Goal: Information Seeking & Learning: Check status

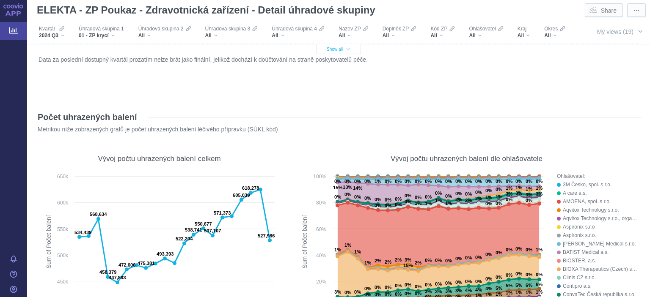
click at [341, 51] on span "Show all" at bounding box center [339, 49] width 24 height 5
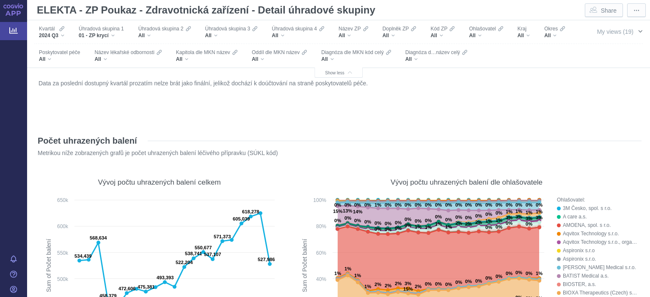
click at [616, 32] on span "My views (19)" at bounding box center [615, 31] width 36 height 7
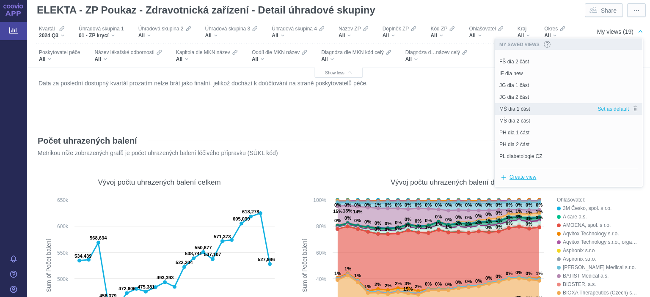
scroll to position [103, 0]
click at [536, 105] on div "PH dia 1 část" at bounding box center [546, 111] width 102 height 12
click at [533, 111] on div "Data za poslední dostupný kvartál prozatím nelze brát jako finální, jelikož doc…" at bounding box center [338, 99] width 604 height 45
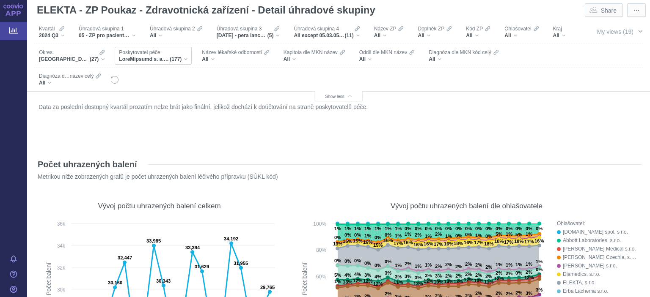
click at [159, 57] on span "Filters" at bounding box center [144, 59] width 51 height 7
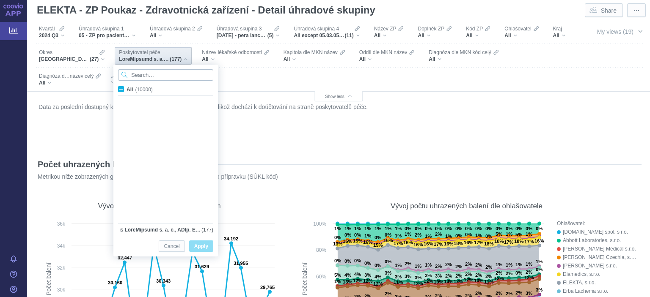
click at [170, 75] on input "Search attribute values" at bounding box center [165, 74] width 95 height 11
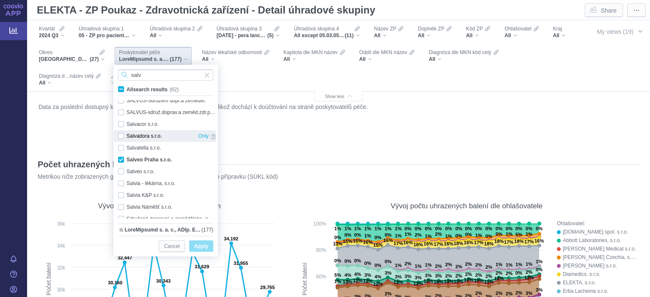
scroll to position [574, 0]
type input "salv"
click at [122, 159] on div "Salveo Praha s.r.o. Only" at bounding box center [167, 160] width 106 height 12
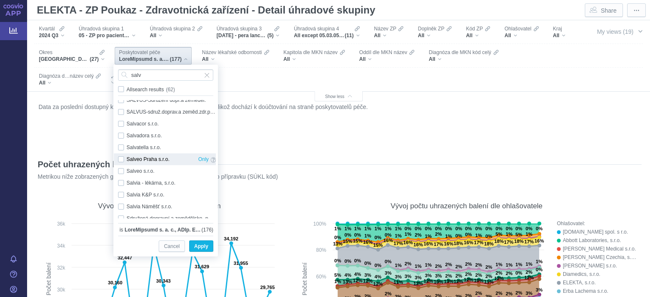
checkbox input "false"
click at [201, 248] on span "Apply" at bounding box center [201, 247] width 14 height 11
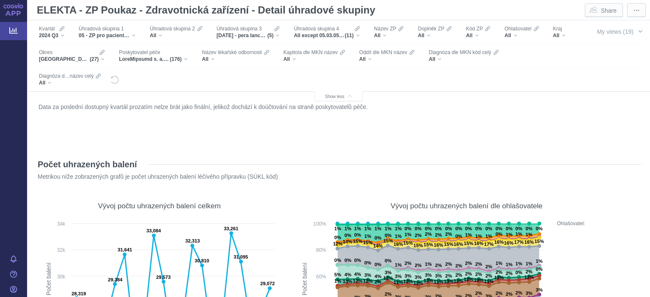
click at [144, 53] on span "Poskytovatel péče" at bounding box center [139, 52] width 41 height 7
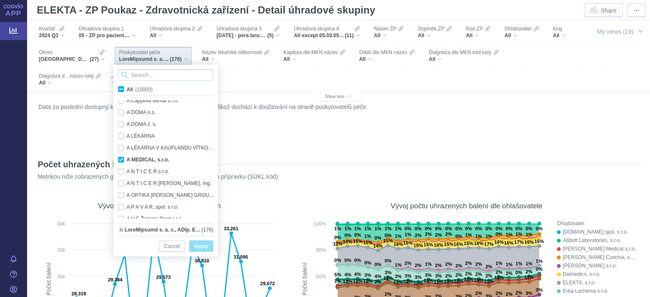
scroll to position [1285, 0]
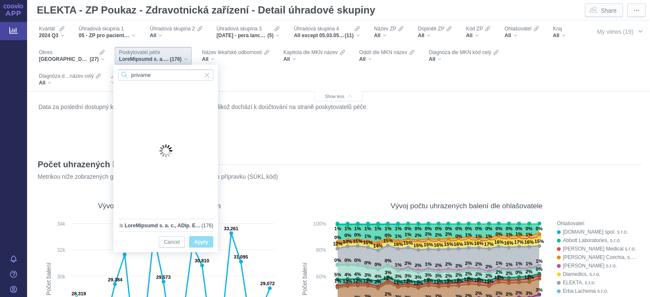
type input "privamed"
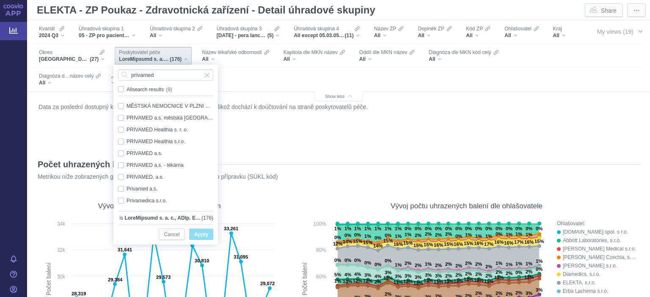
type input "privamed"
click at [277, 140] on div "Data za poslední dostupný kvartál prozatím nelze brát jako finální, jelikož doc…" at bounding box center [338, 123] width 604 height 45
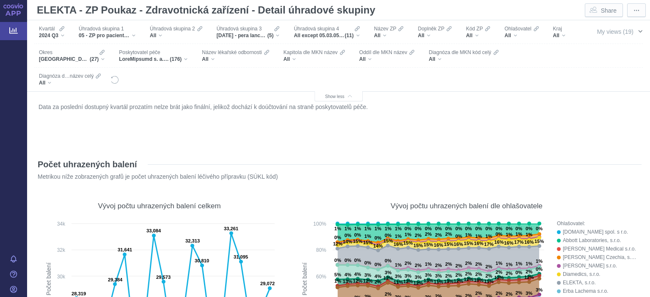
click at [600, 32] on span "My views (19)" at bounding box center [615, 31] width 36 height 7
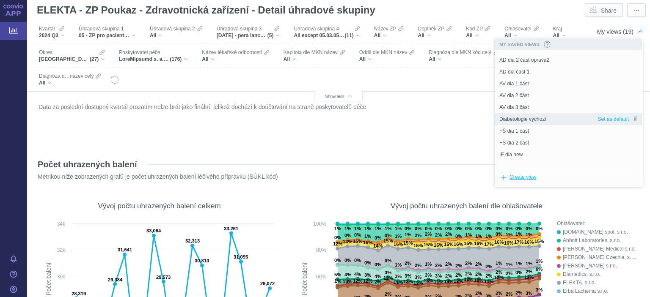
scroll to position [69, 0]
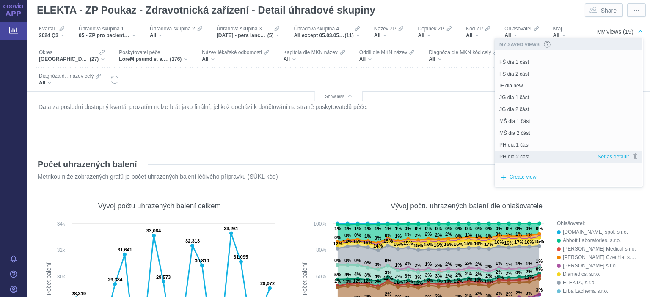
click at [512, 157] on span "PH dia 2 část" at bounding box center [514, 157] width 30 height 8
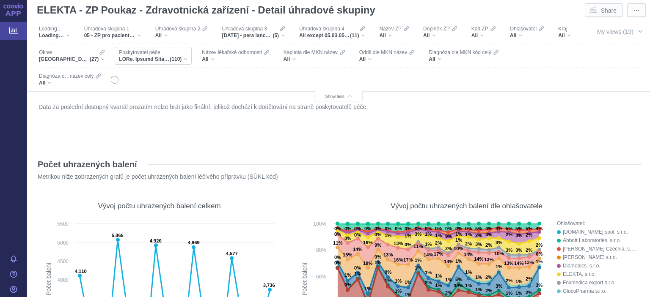
click at [158, 58] on span "Filters" at bounding box center [144, 59] width 51 height 7
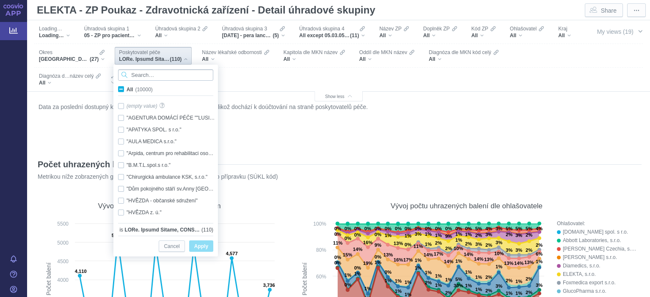
click at [153, 73] on input "Search attribute values" at bounding box center [165, 74] width 95 height 11
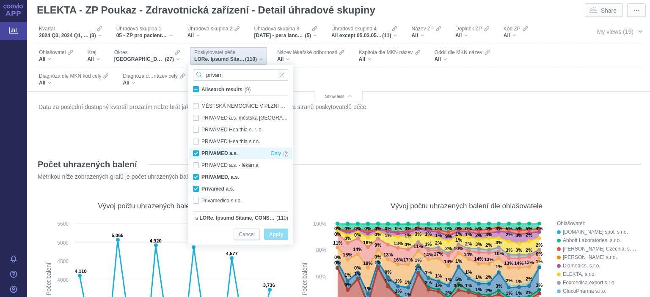
type input "privam"
click at [204, 153] on div "PRIVAMED a.s. Only" at bounding box center [241, 154] width 104 height 12
checkbox input "false"
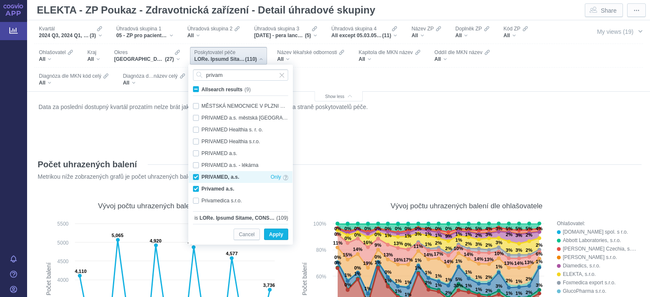
click at [198, 178] on div "PRIVAMED, a.s. Only" at bounding box center [241, 177] width 104 height 12
checkbox input "false"
click at [199, 187] on div "Privamed a.s. Only" at bounding box center [241, 189] width 104 height 12
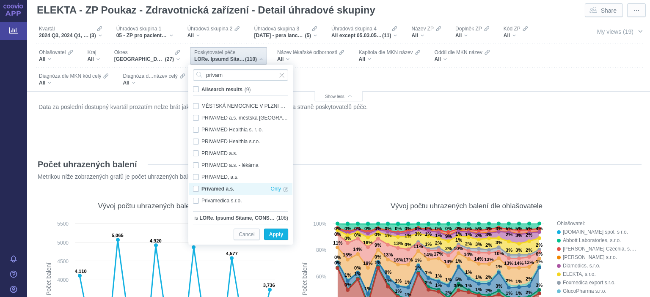
checkbox input "false"
click at [277, 236] on span "Apply" at bounding box center [276, 235] width 14 height 11
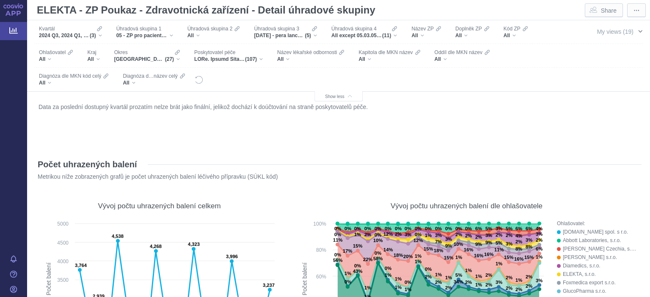
click at [602, 34] on span "My views (19)" at bounding box center [615, 31] width 36 height 7
click at [607, 33] on span "My views (19)" at bounding box center [615, 31] width 36 height 7
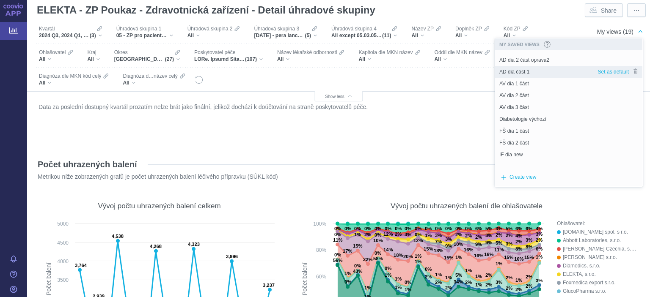
click at [527, 72] on span "AD dia část 1" at bounding box center [514, 72] width 30 height 8
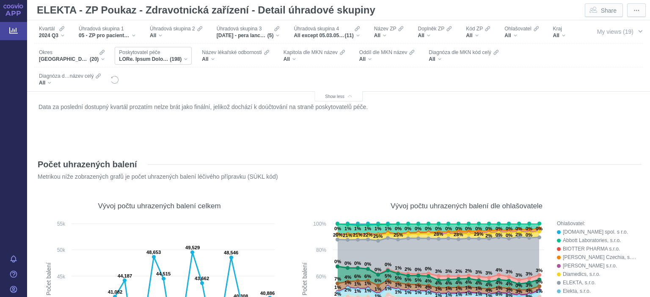
click at [154, 55] on span "Poskytovatel péče" at bounding box center [139, 52] width 41 height 7
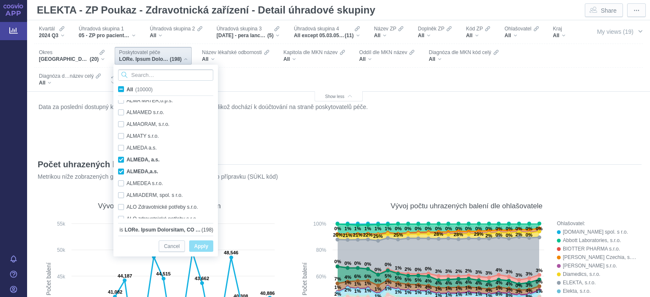
scroll to position [5431, 0]
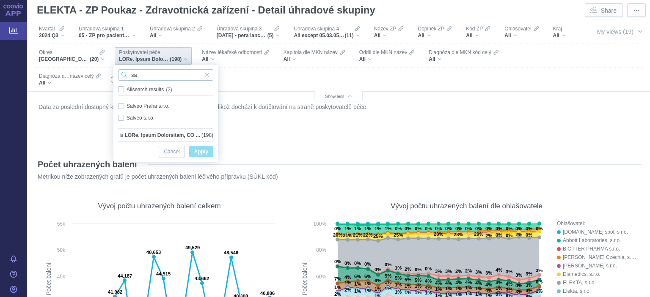
type input "s"
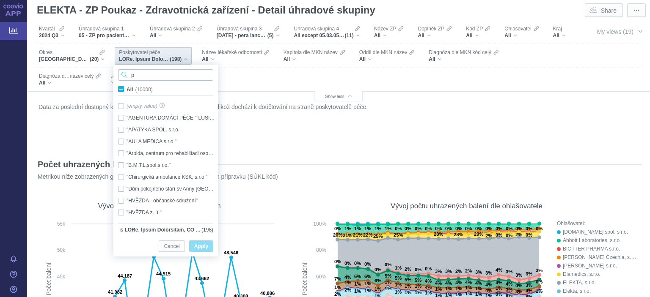
scroll to position [0, 0]
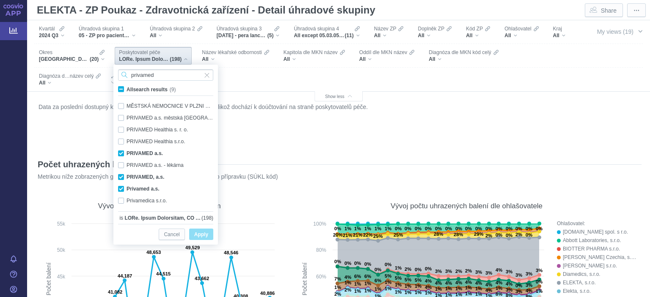
type input "privamed"
click at [274, 80] on div "Filters" at bounding box center [349, 79] width 461 height 23
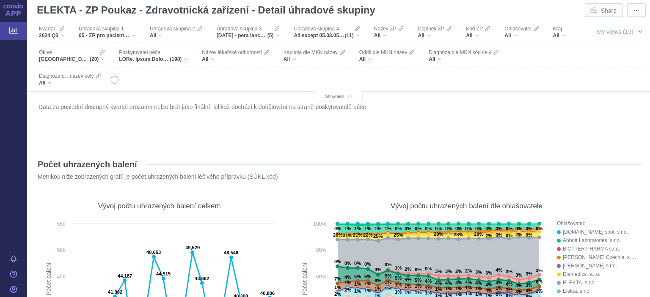
click at [605, 30] on span "My views (19)" at bounding box center [615, 31] width 36 height 7
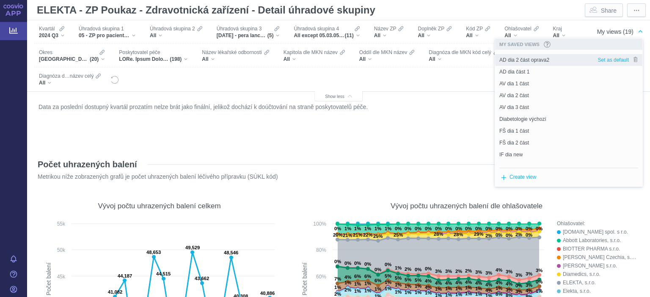
click at [533, 58] on span "AD dia 2 část oprava2" at bounding box center [524, 60] width 50 height 8
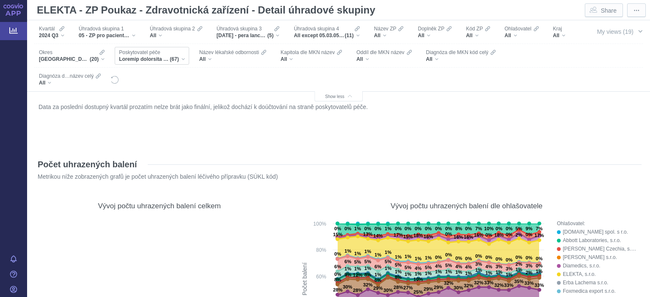
click at [153, 58] on span "Filters" at bounding box center [144, 59] width 51 height 7
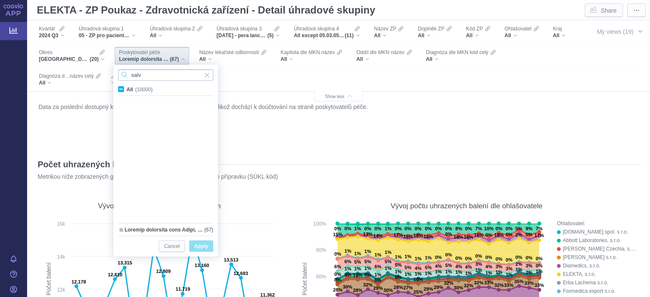
scroll to position [3535, 0]
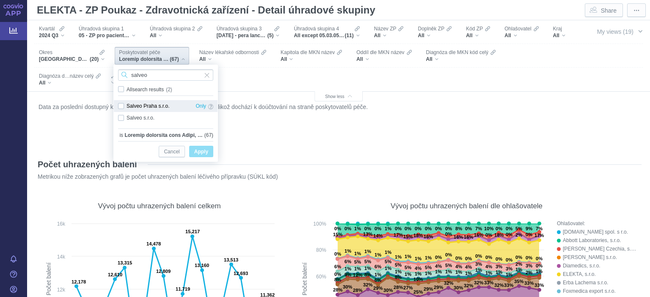
type input "salveo"
click at [120, 105] on div "Salveo Praha s.r.o. Only" at bounding box center [166, 106] width 104 height 12
checkbox input "true"
click at [122, 119] on div "Salveo s.r.o. Only" at bounding box center [166, 118] width 104 height 12
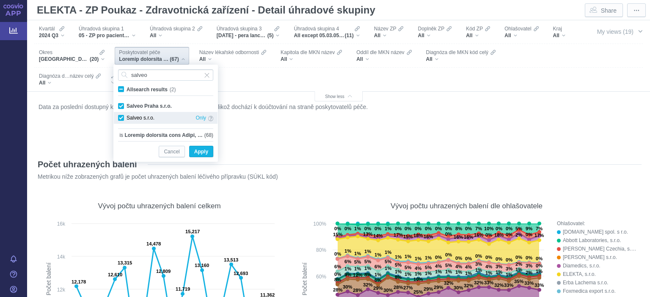
checkbox input "true"
click at [205, 154] on span "Apply" at bounding box center [201, 152] width 14 height 11
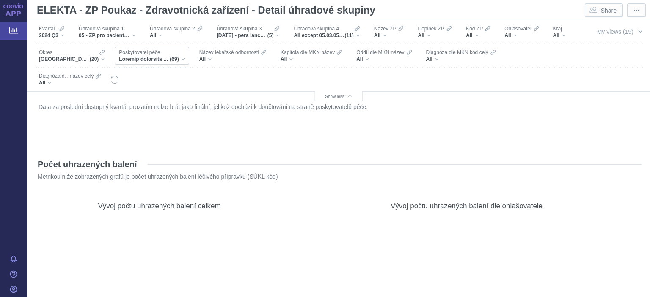
click at [153, 55] on span "Poskytovatel péče" at bounding box center [139, 52] width 41 height 7
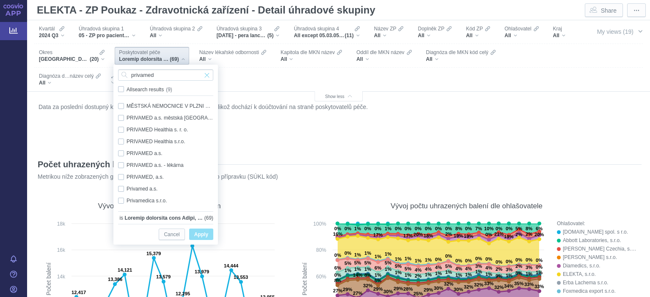
type input "privamed"
click at [208, 74] on span "Input clear" at bounding box center [207, 74] width 6 height 11
